Goal: Information Seeking & Learning: Find specific page/section

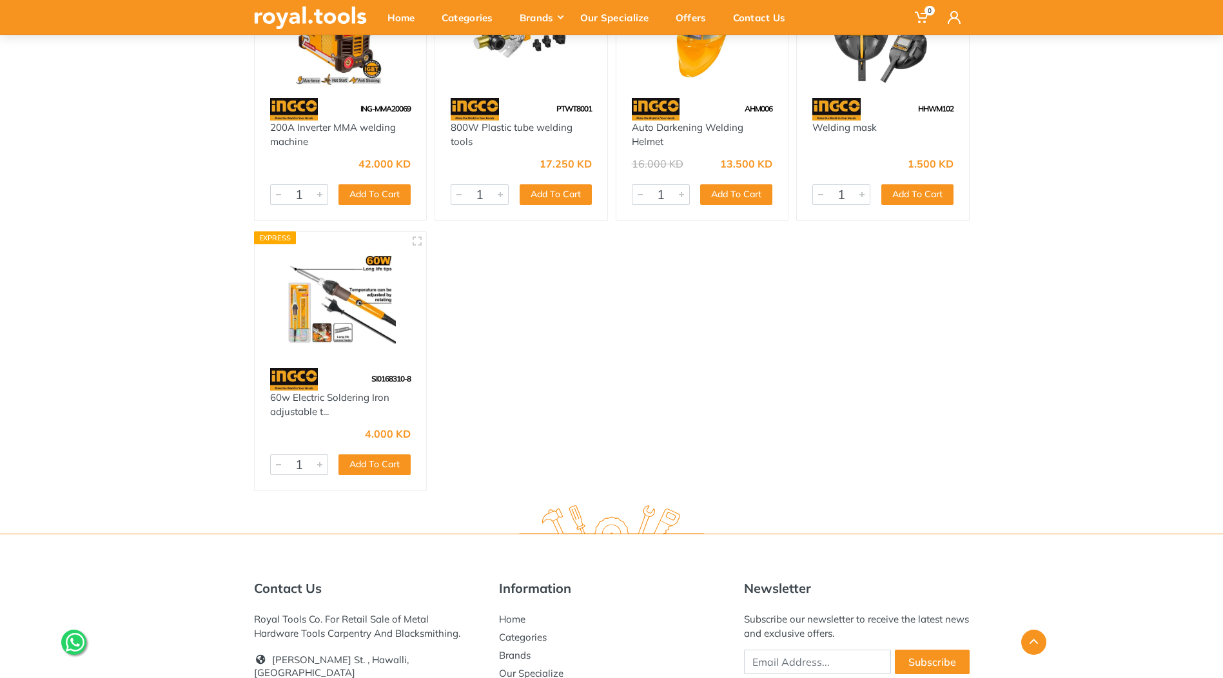
scroll to position [258, 0]
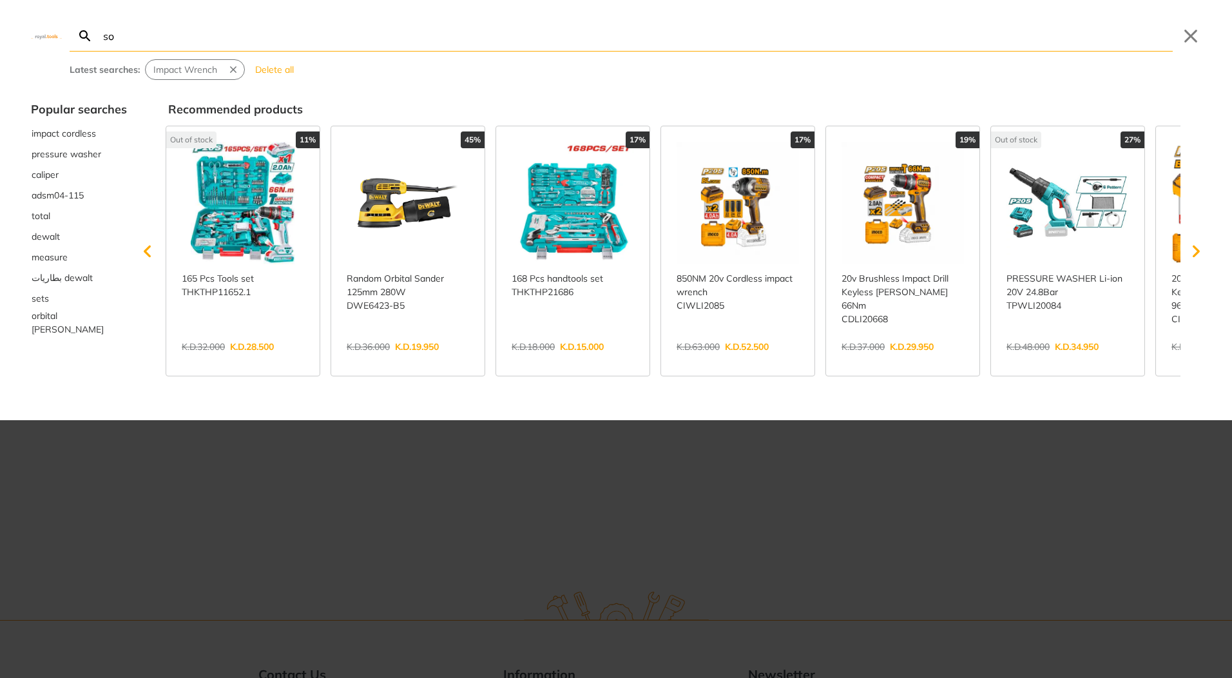
type input "sol"
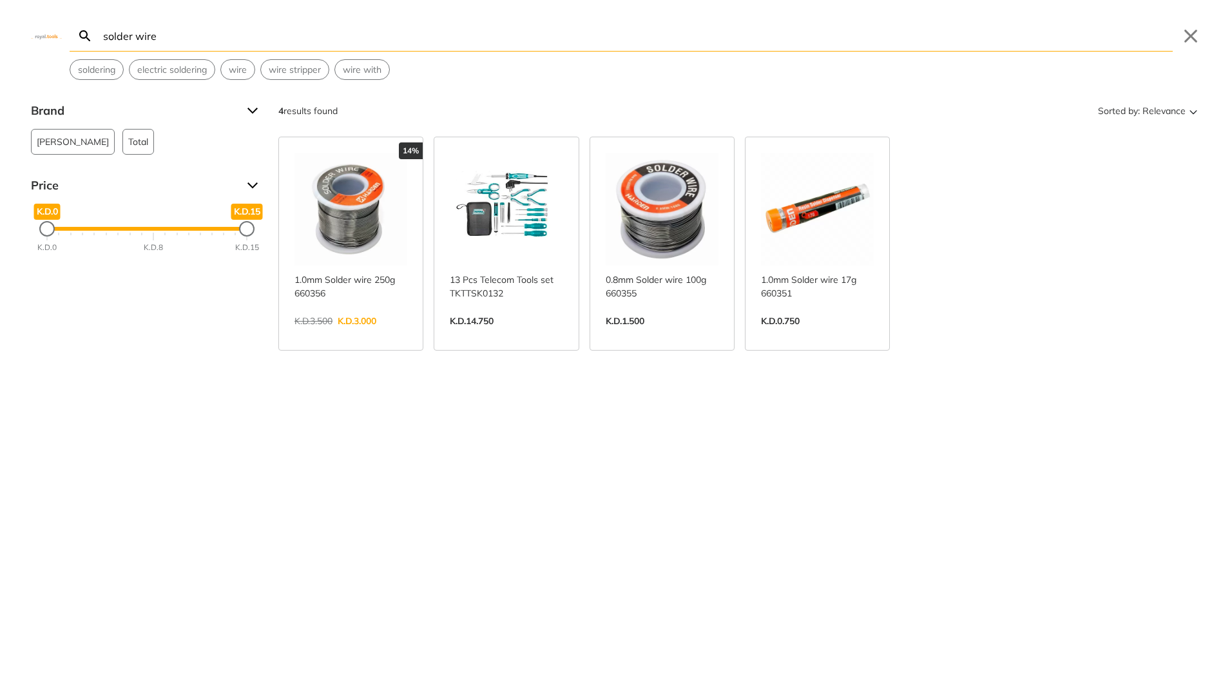
drag, startPoint x: 189, startPoint y: 37, endPoint x: 135, endPoint y: 38, distance: 53.5
click at [135, 38] on input "solder wire" at bounding box center [637, 36] width 1072 height 30
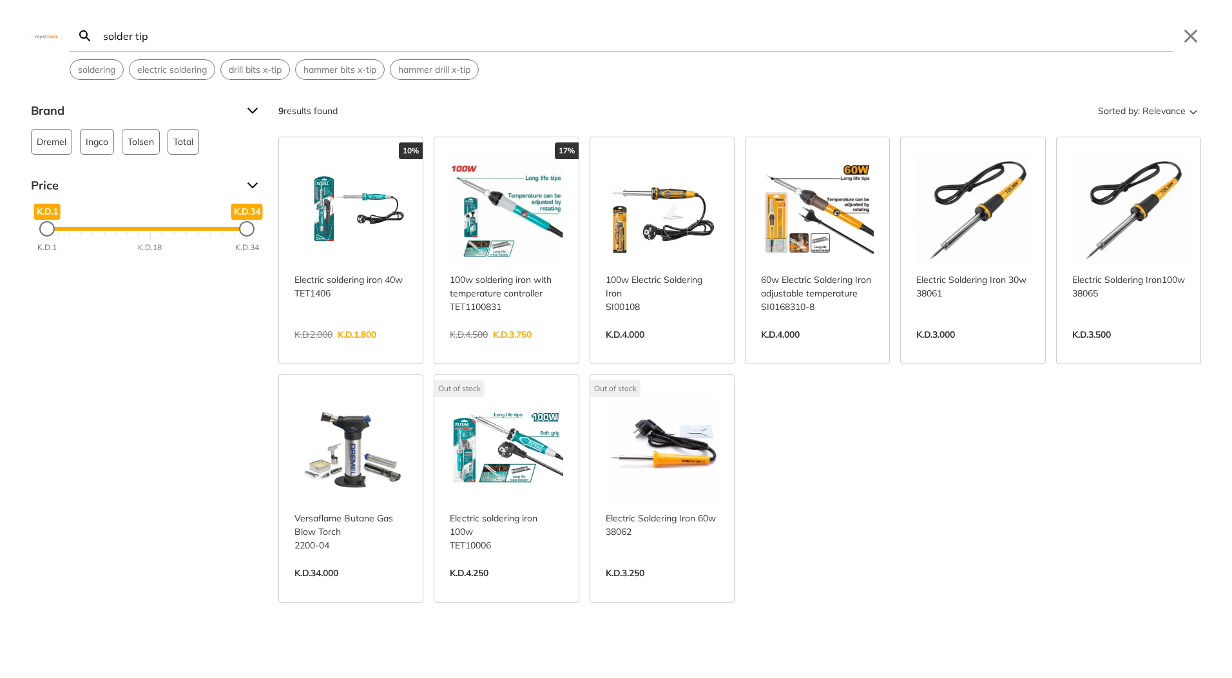
drag, startPoint x: 177, startPoint y: 42, endPoint x: 135, endPoint y: 41, distance: 41.3
click at [135, 41] on input "solder tip" at bounding box center [637, 36] width 1072 height 30
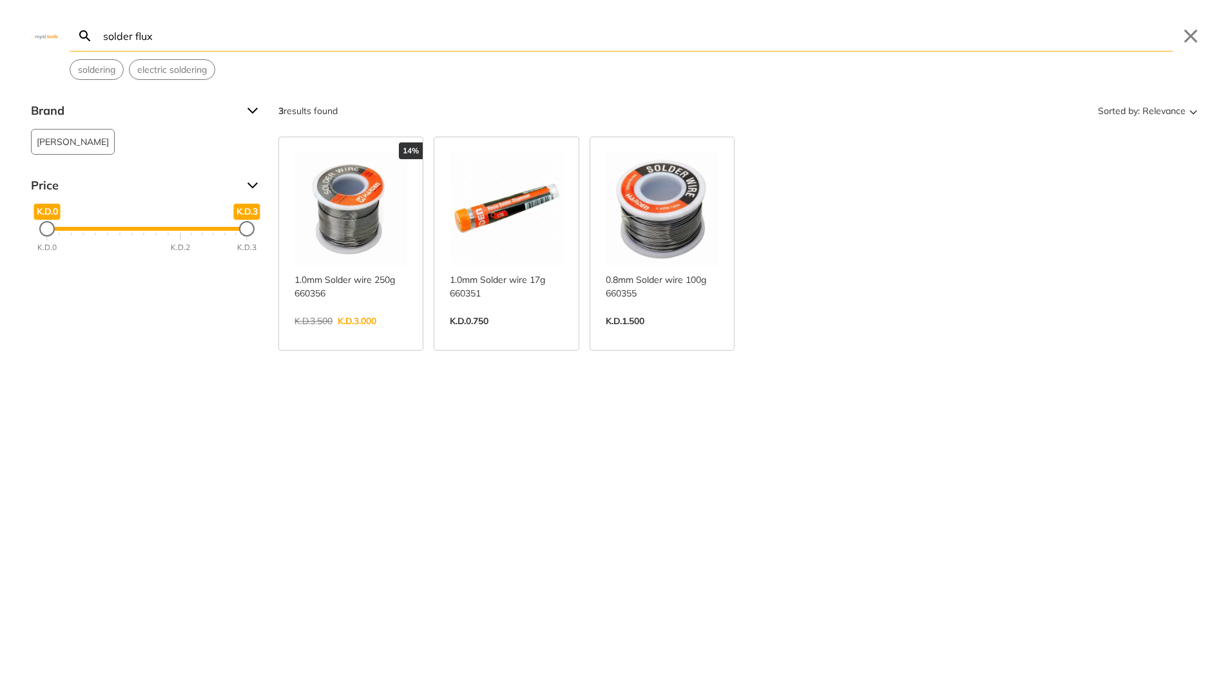
type input "solder flux"
